Goal: Transaction & Acquisition: Purchase product/service

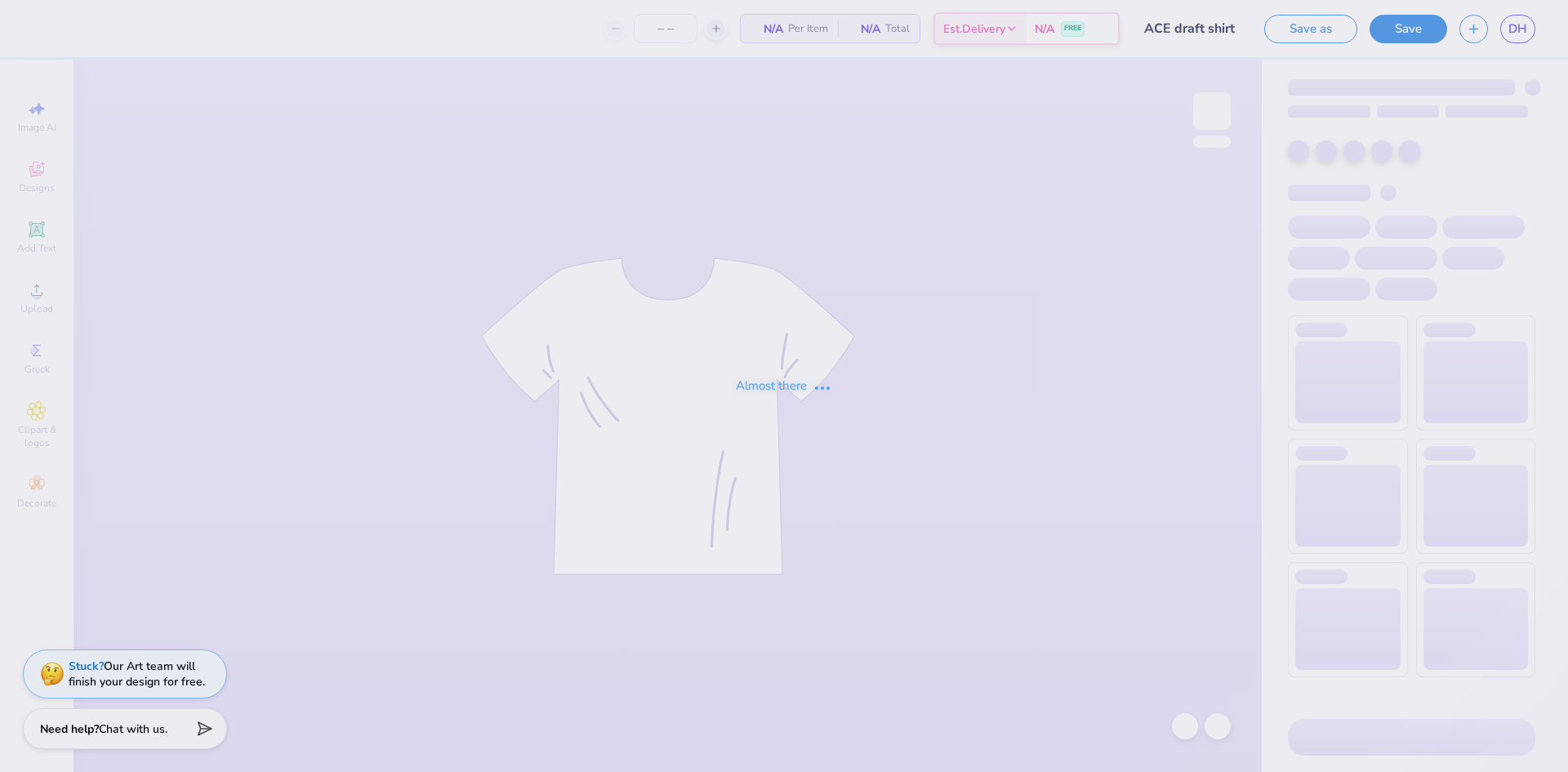
type input "30"
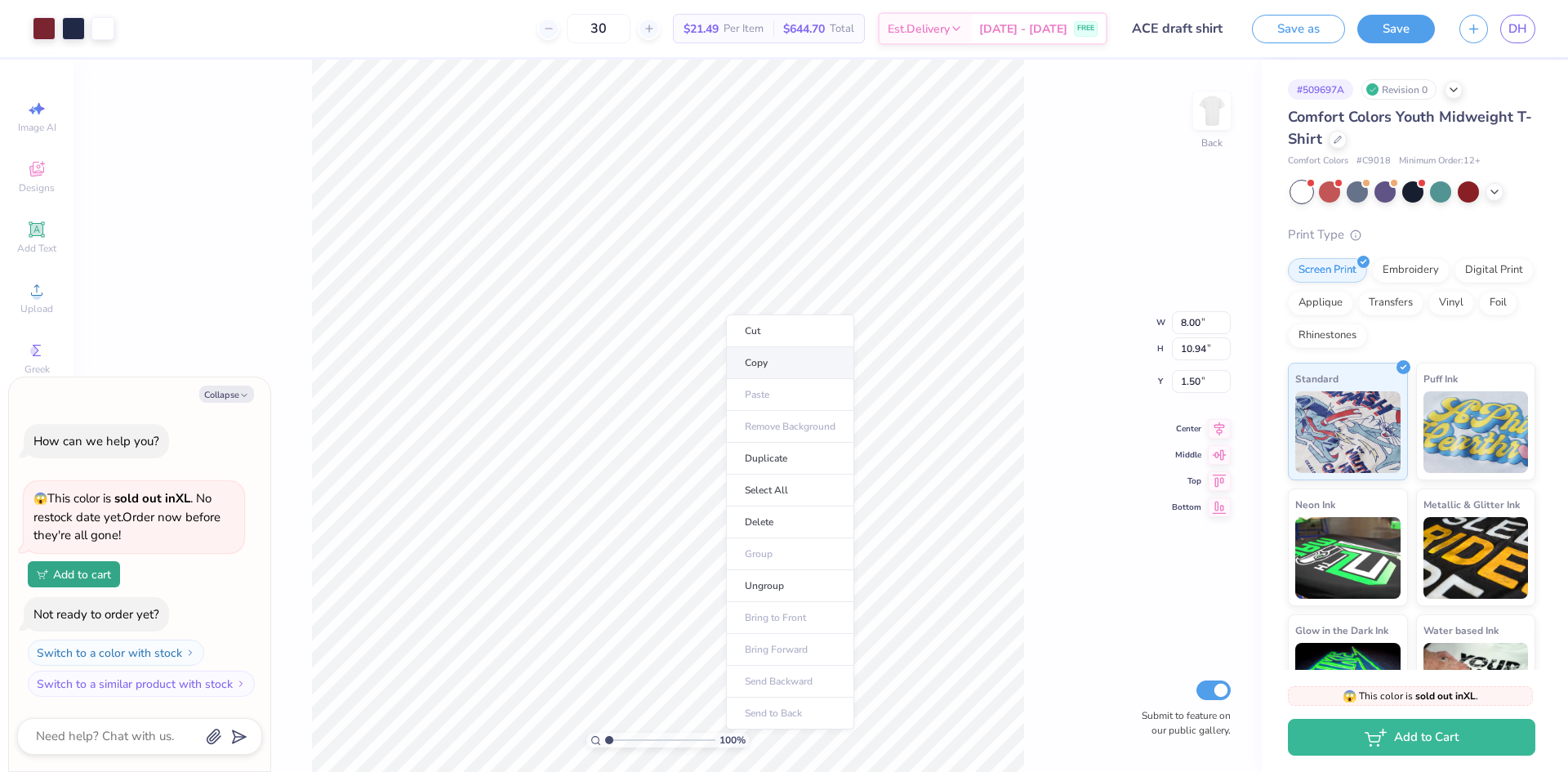
click at [750, 373] on li "Copy" at bounding box center [789, 363] width 128 height 32
type textarea "x"
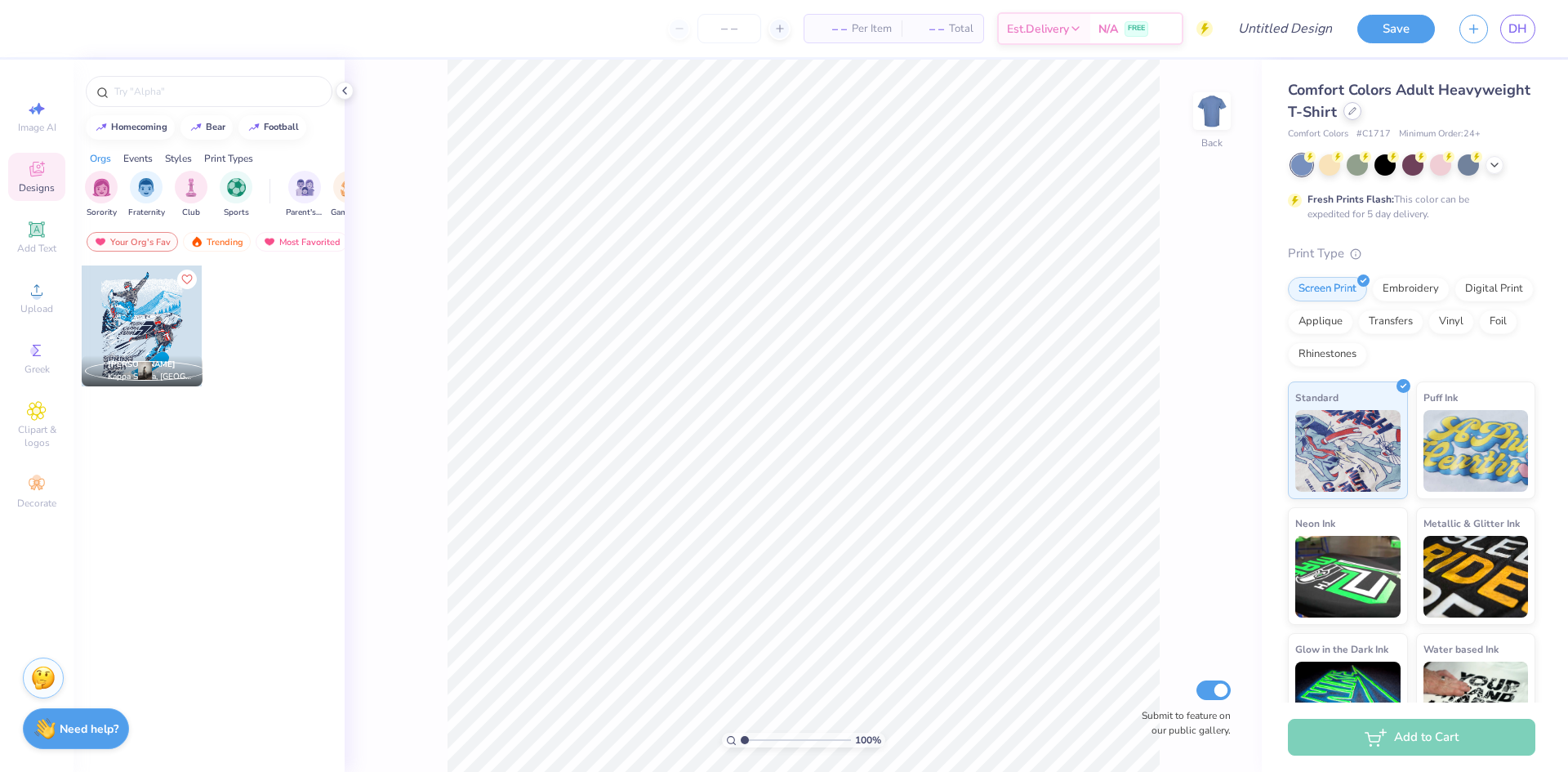
click at [1361, 106] on div at bounding box center [1352, 111] width 18 height 18
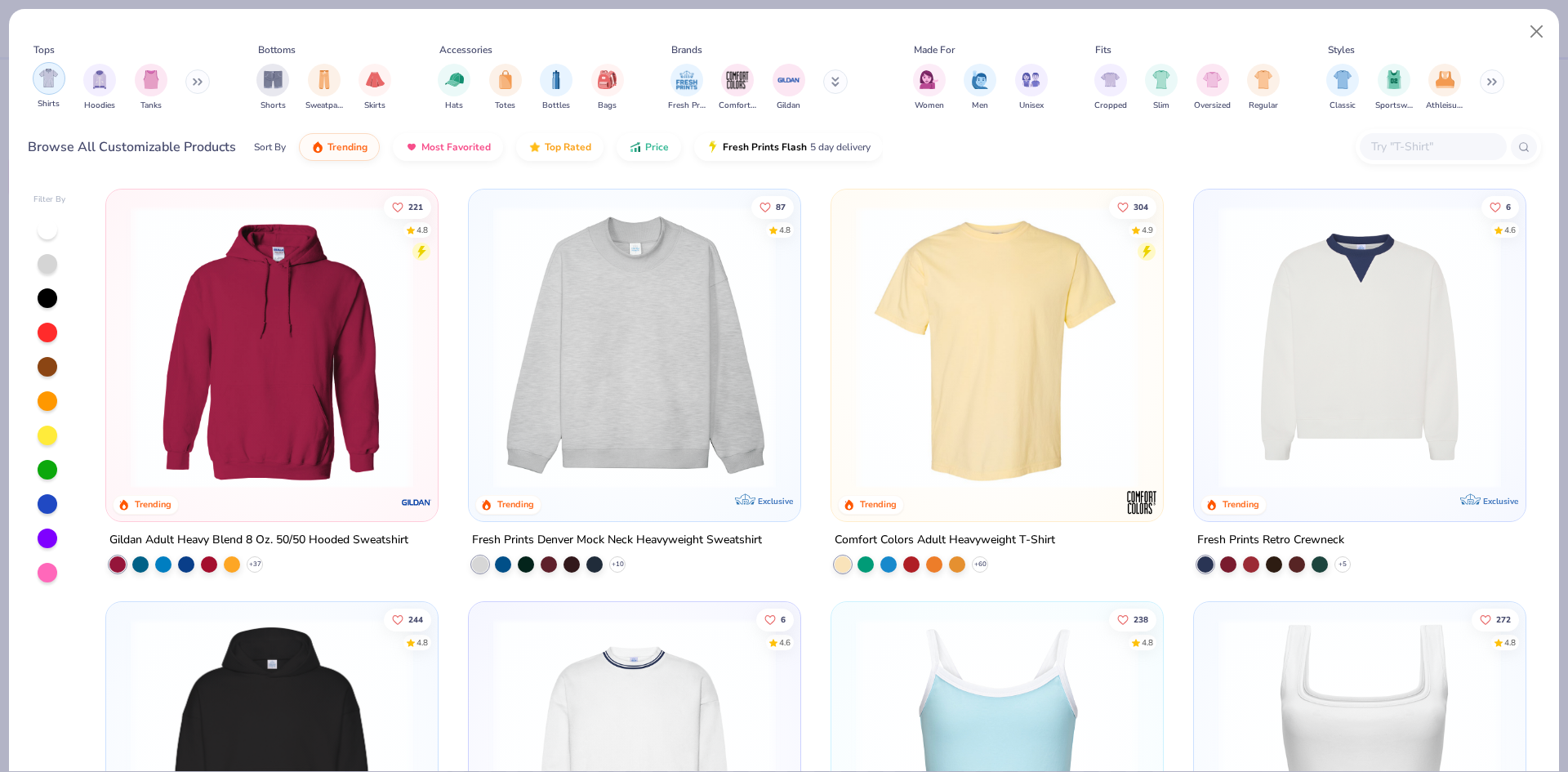
click at [50, 91] on div "filter for Shirts" at bounding box center [49, 78] width 33 height 33
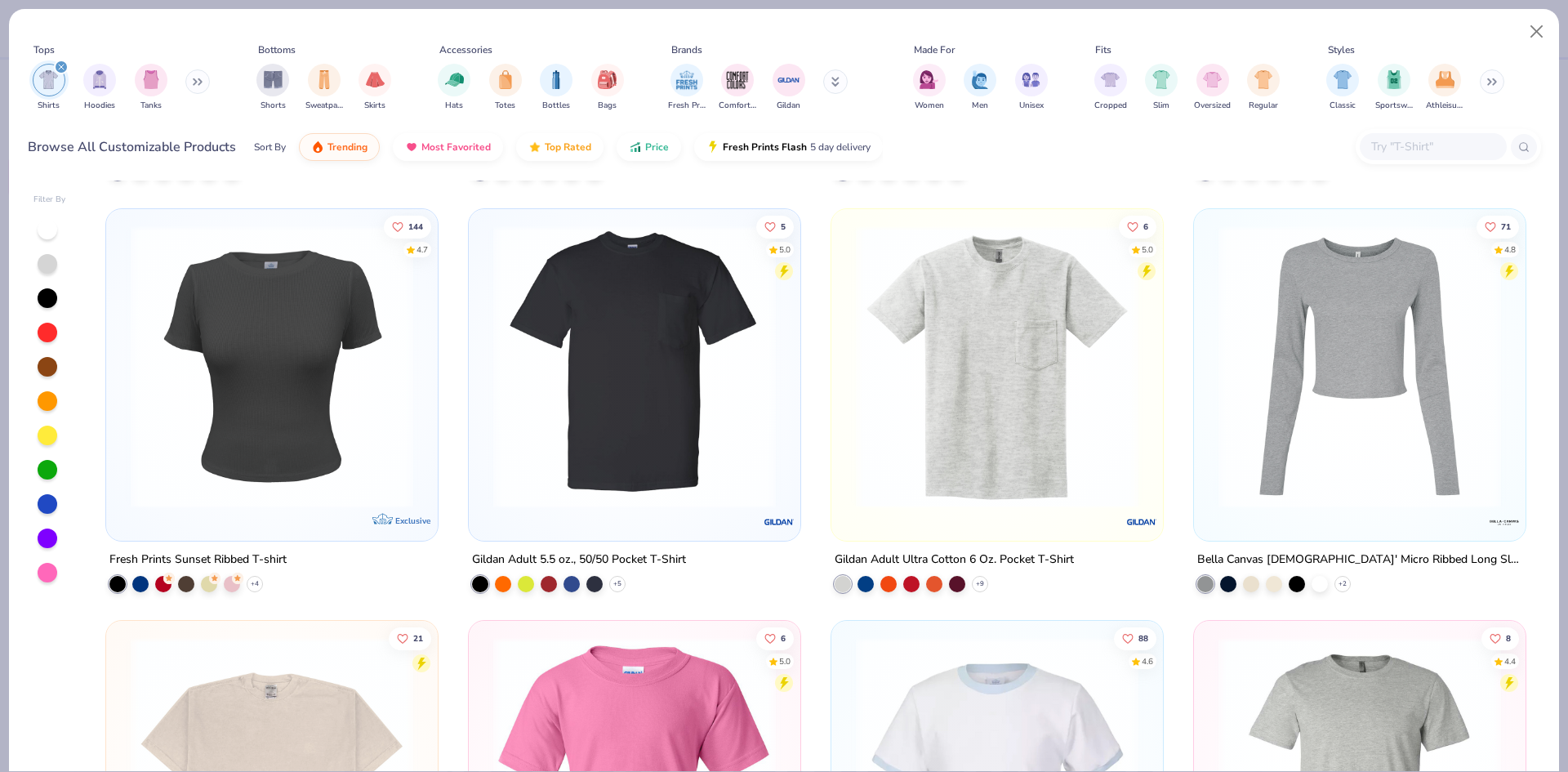
scroll to position [2450, 0]
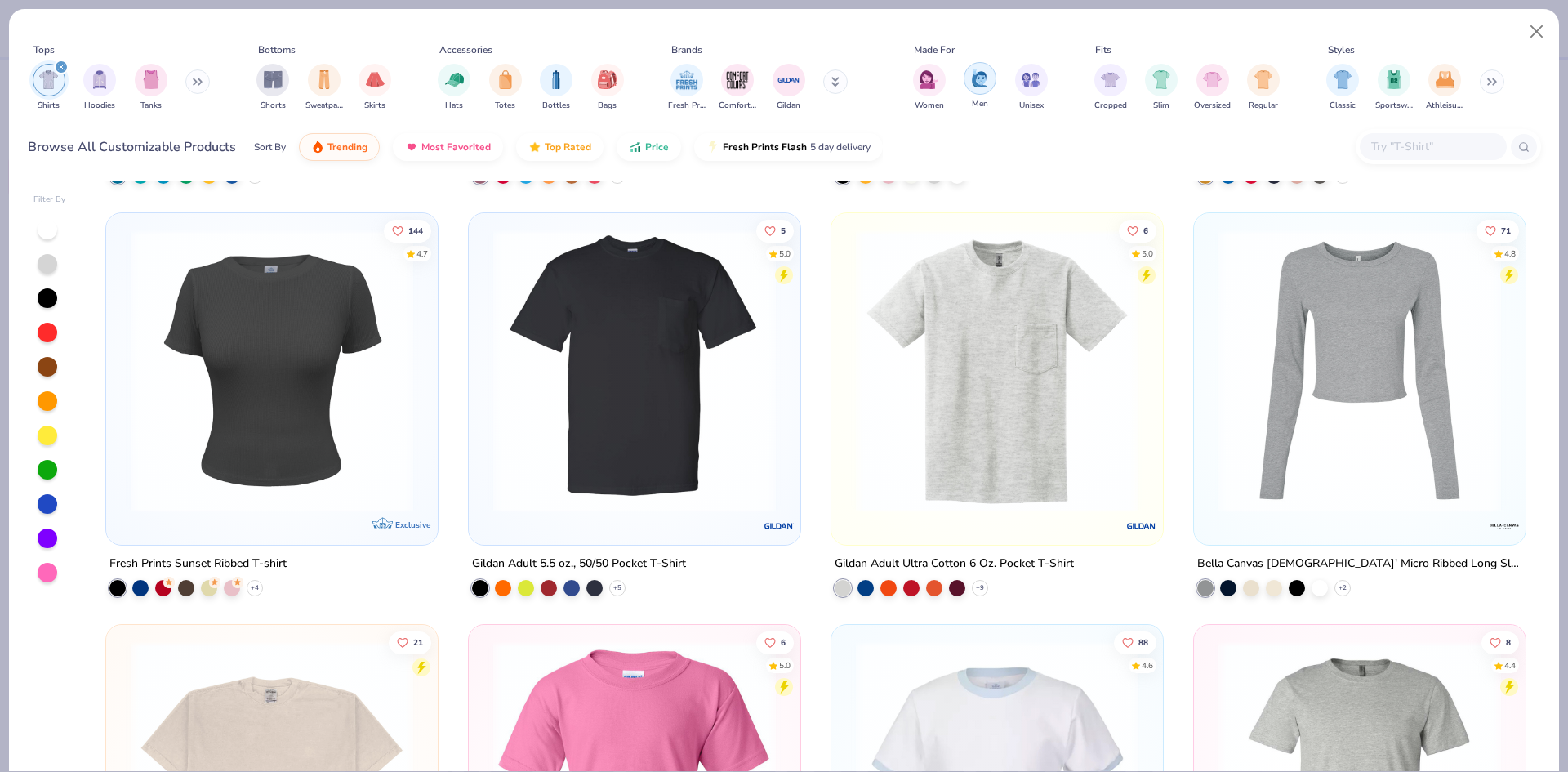
click at [973, 84] on img "filter for Men" at bounding box center [980, 78] width 18 height 19
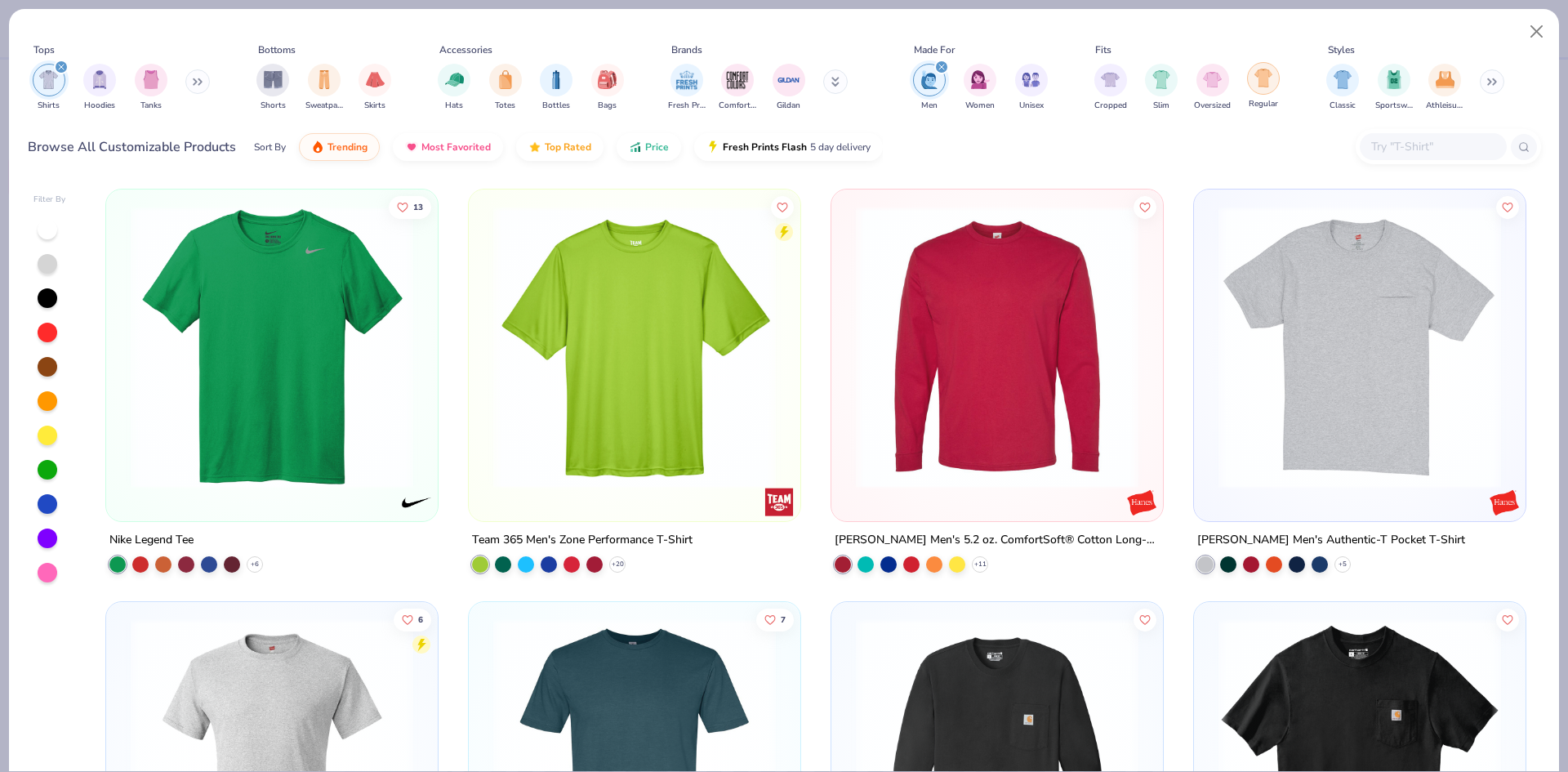
click at [1268, 89] on div "filter for Regular" at bounding box center [1263, 78] width 33 height 33
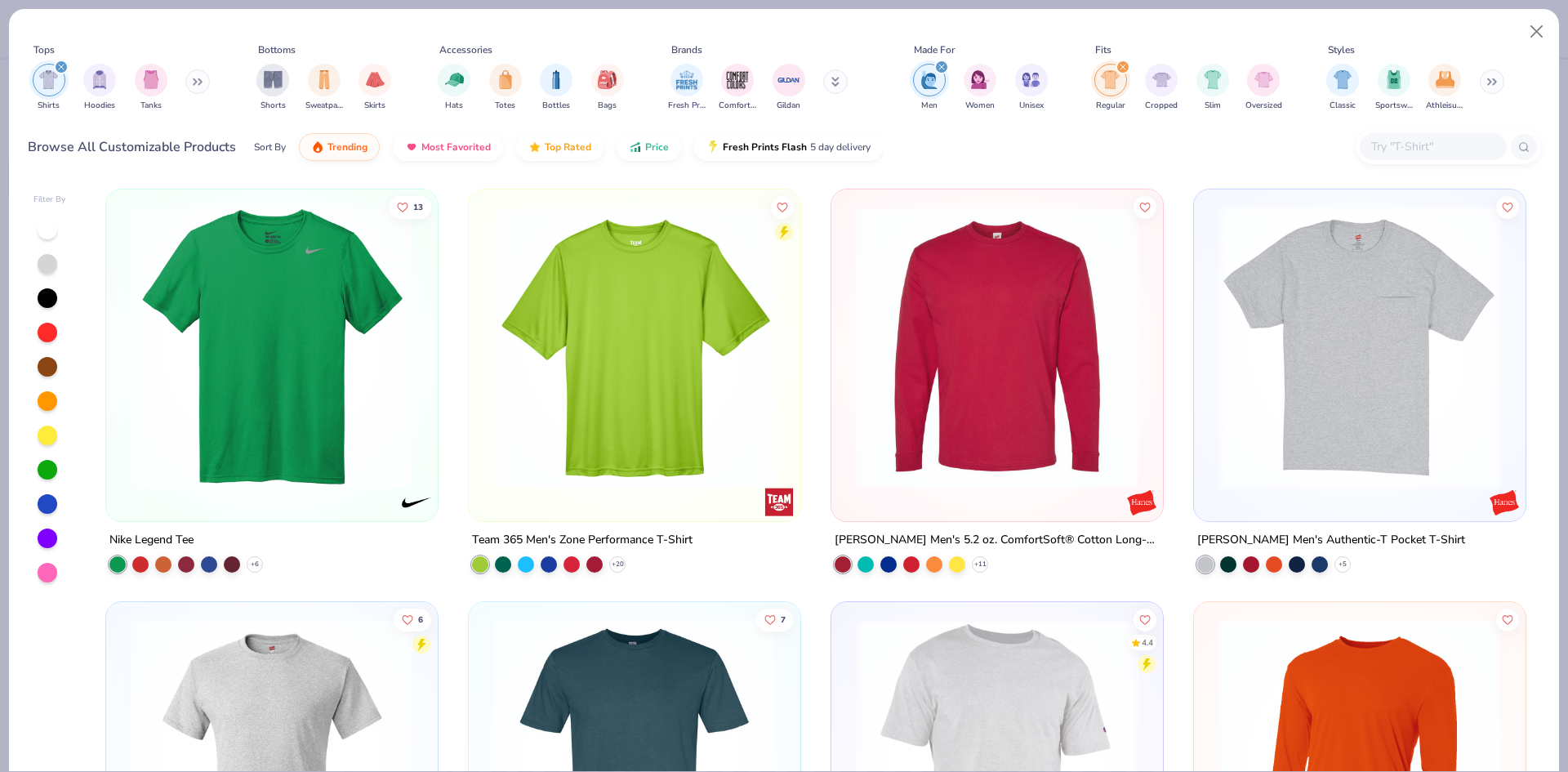
click at [939, 67] on icon "filter for Men" at bounding box center [941, 66] width 6 height 6
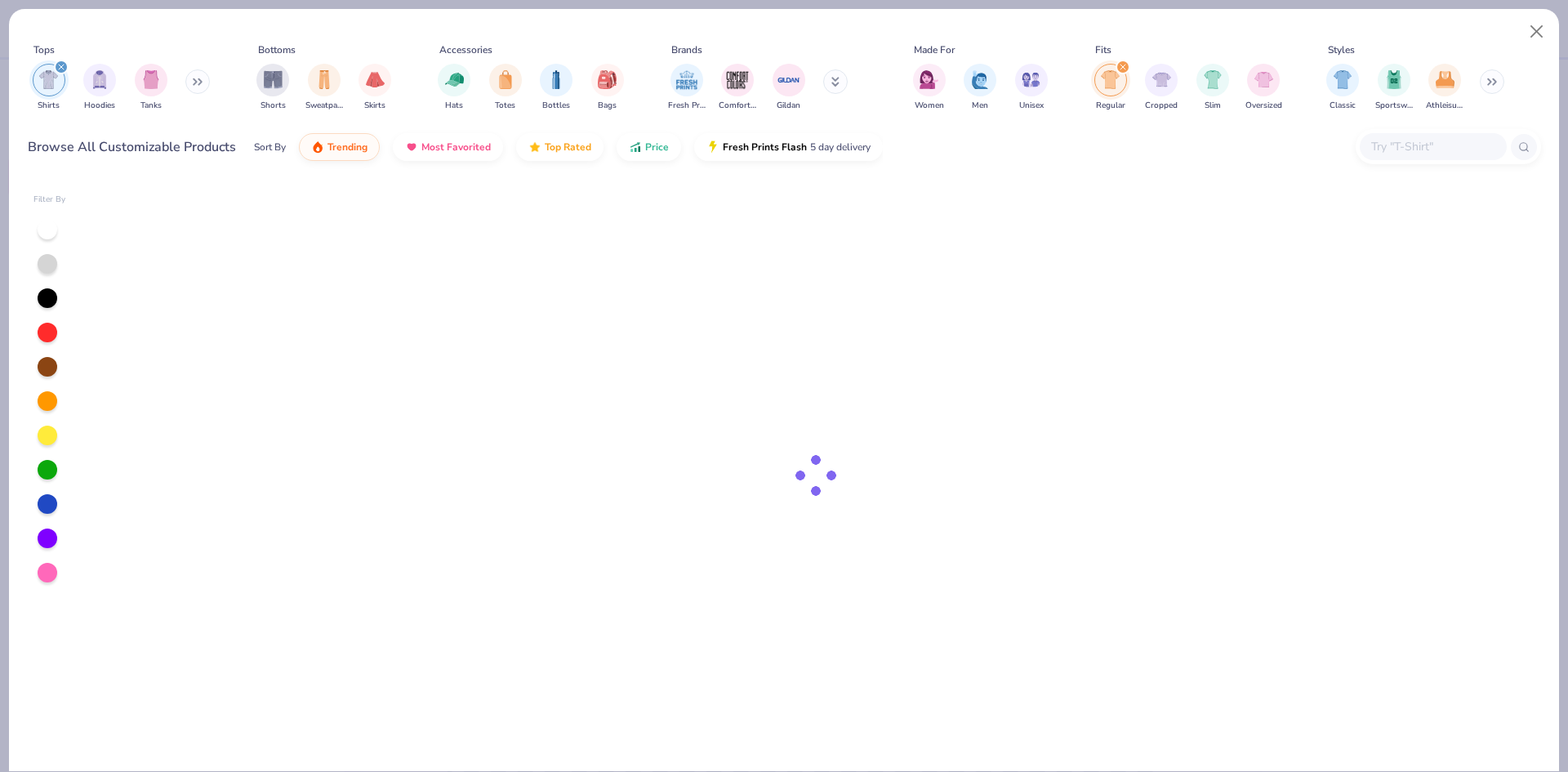
click at [1125, 64] on icon "filter for Regular" at bounding box center [1122, 66] width 6 height 6
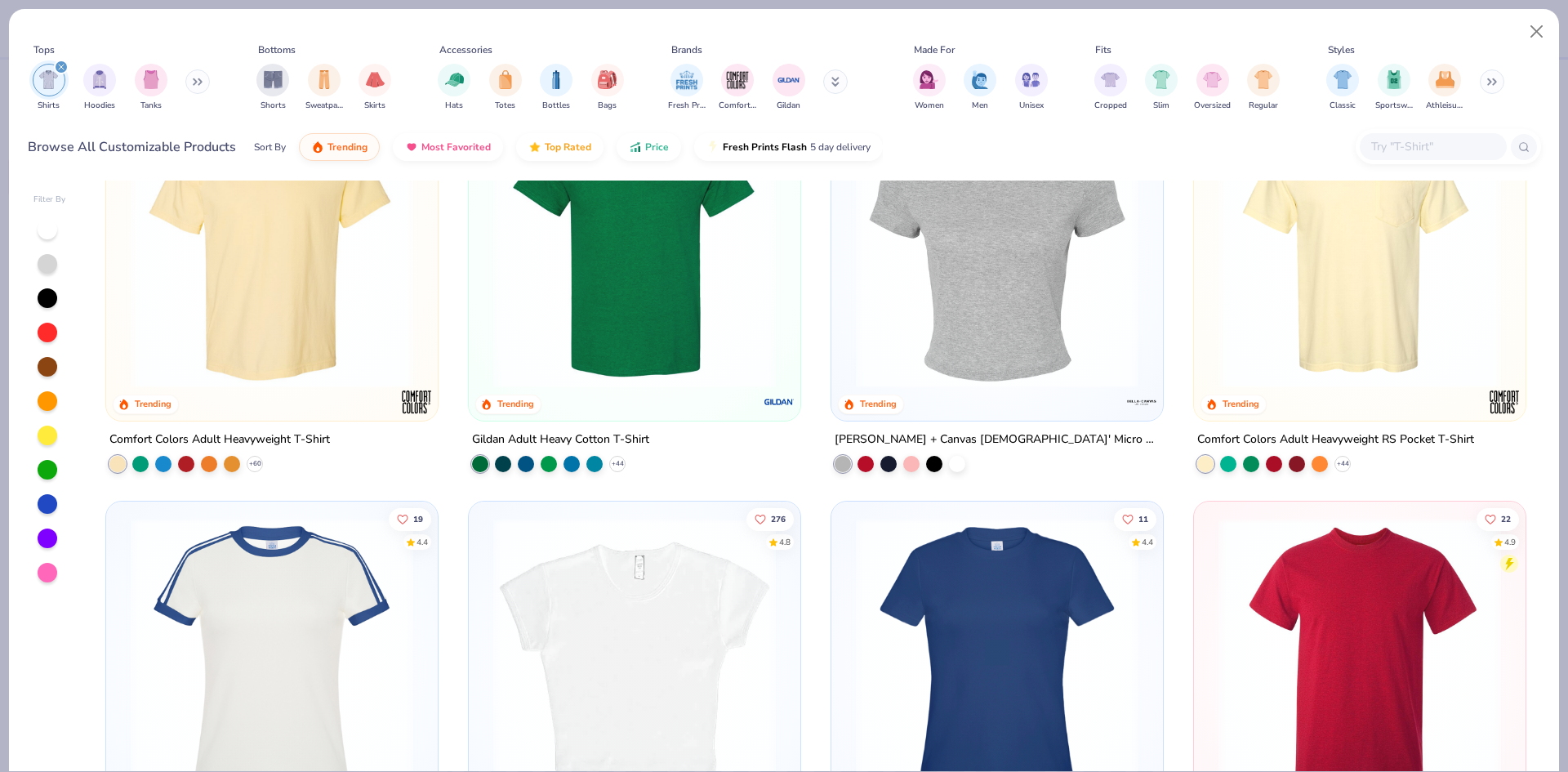
scroll to position [245, 0]
